Goal: Find specific page/section: Find specific page/section

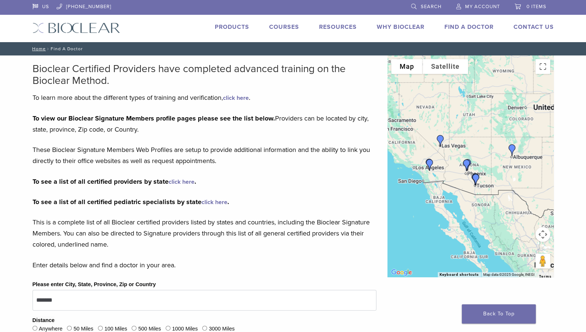
click at [226, 24] on link "Products" at bounding box center [232, 26] width 34 height 7
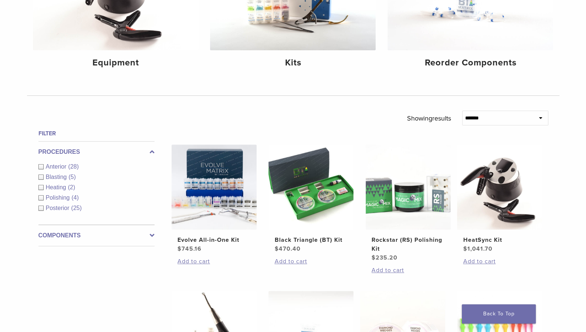
scroll to position [161, 0]
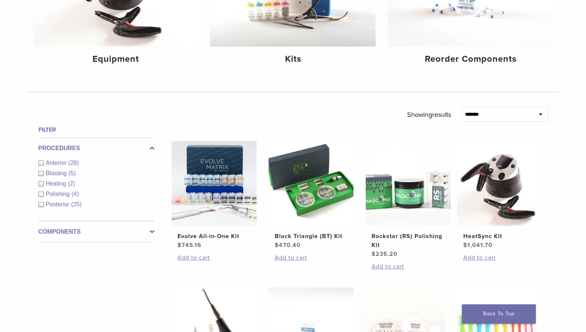
click at [72, 230] on label "Components" at bounding box center [96, 231] width 116 height 9
click at [64, 235] on link "See 3 more" at bounding box center [55, 236] width 34 height 7
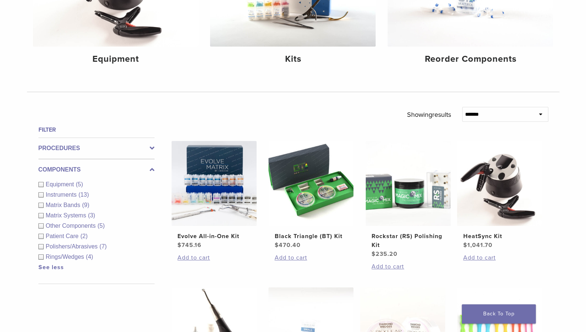
click at [71, 224] on span "Other Components" at bounding box center [72, 226] width 52 height 6
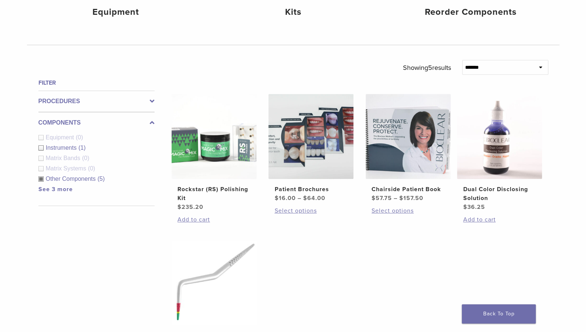
scroll to position [207, 0]
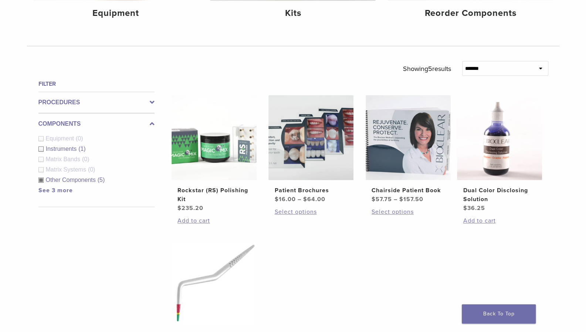
click at [59, 190] on link "See 3 more" at bounding box center [55, 190] width 34 height 7
